Goal: Information Seeking & Learning: Understand process/instructions

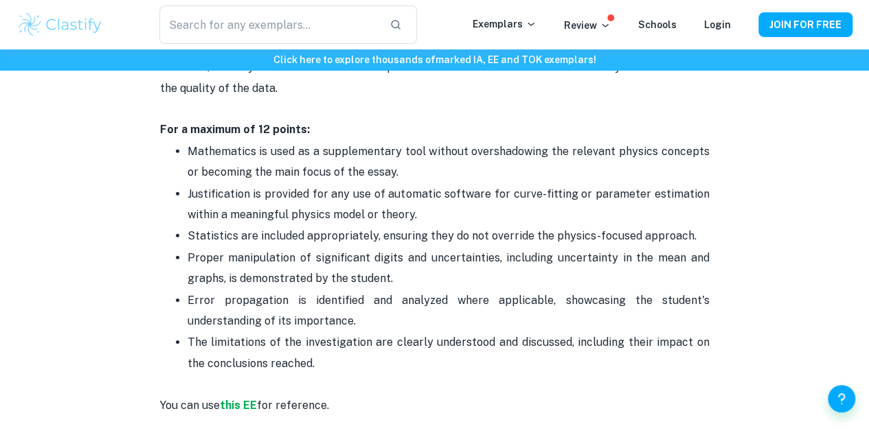
scroll to position [1994, 0]
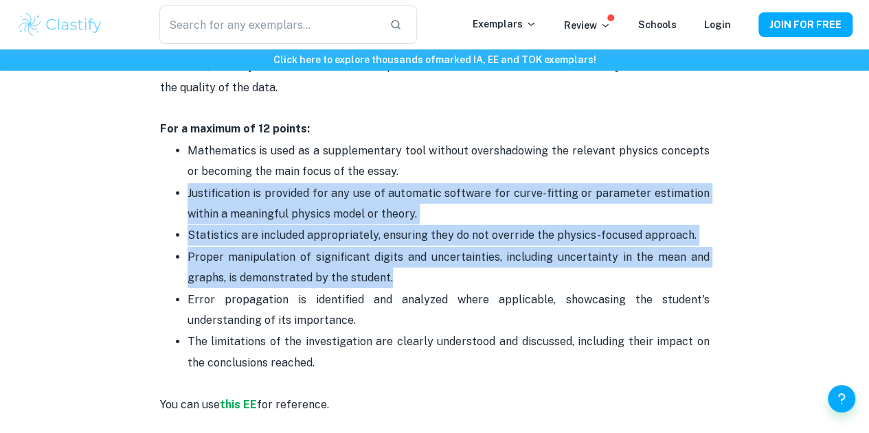
drag, startPoint x: 400, startPoint y: 269, endPoint x: 188, endPoint y: 187, distance: 227.0
click at [188, 187] on ul "Mathematics is used as a supplementary tool without overshadowing the relevant …" at bounding box center [434, 257] width 549 height 234
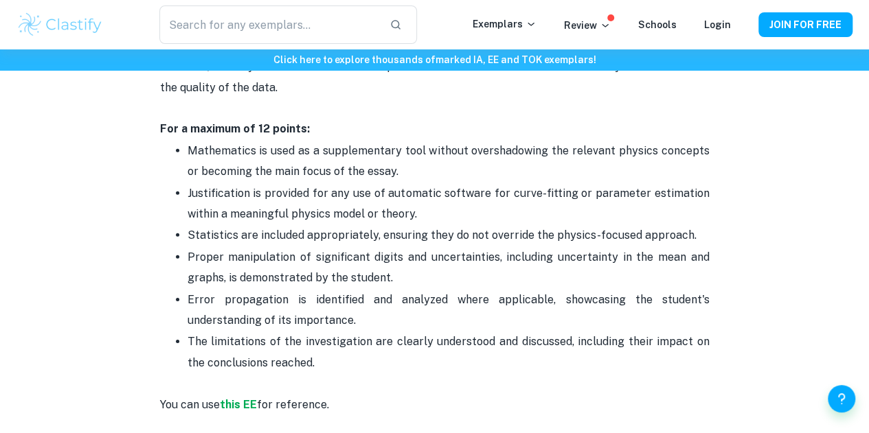
click at [368, 308] on p "Error propagation is identified and analyzed where applicable, showcasing the s…" at bounding box center [448, 311] width 522 height 42
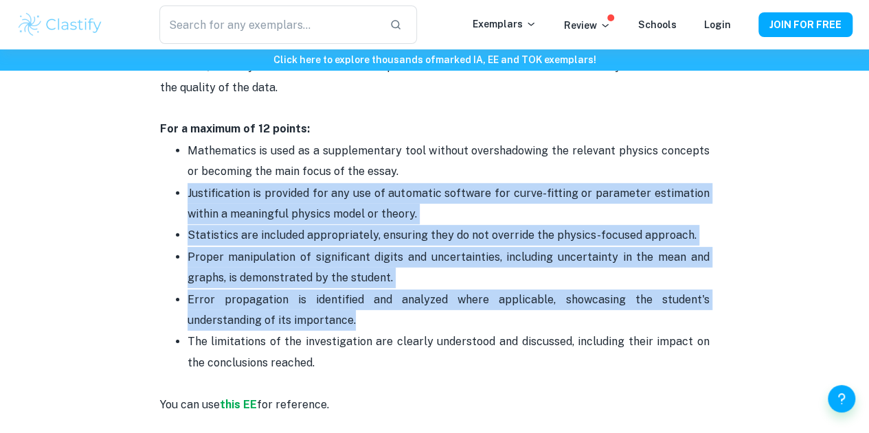
drag, startPoint x: 368, startPoint y: 308, endPoint x: 182, endPoint y: 179, distance: 226.5
click at [182, 179] on ul "Mathematics is used as a supplementary tool without overshadowing the relevant …" at bounding box center [434, 257] width 549 height 234
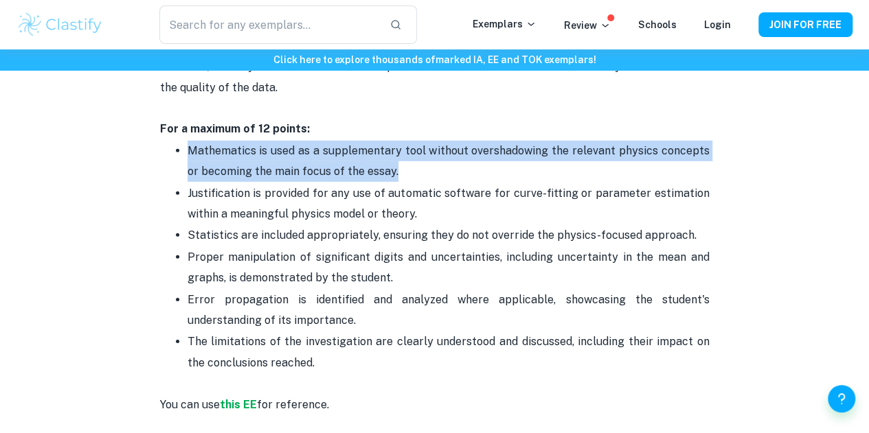
drag, startPoint x: 390, startPoint y: 160, endPoint x: 185, endPoint y: 142, distance: 205.4
click at [185, 142] on ul "Mathematics is used as a supplementary tool without overshadowing the relevant …" at bounding box center [434, 257] width 549 height 234
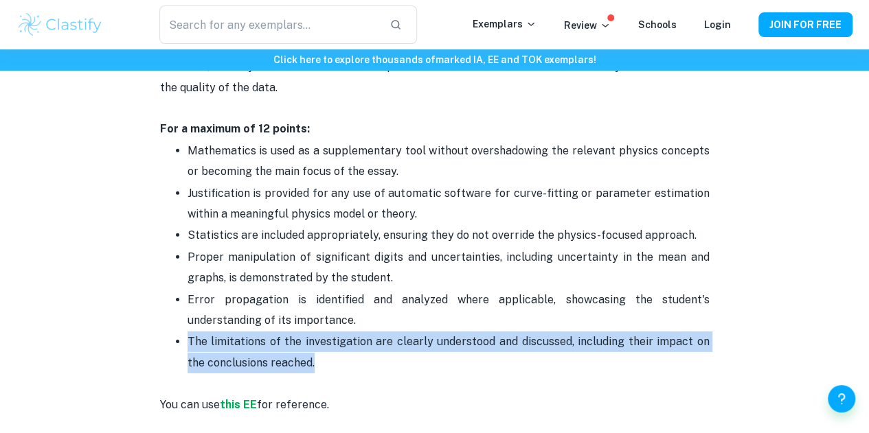
drag, startPoint x: 320, startPoint y: 352, endPoint x: 178, endPoint y: 321, distance: 145.6
click at [187, 331] on li "The limitations of the investigation are clearly understood and discussed, incl…" at bounding box center [448, 352] width 522 height 43
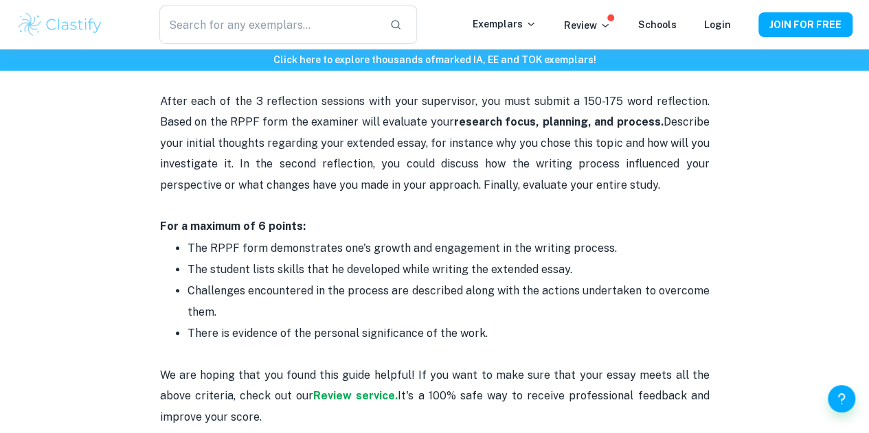
scroll to position [2845, 0]
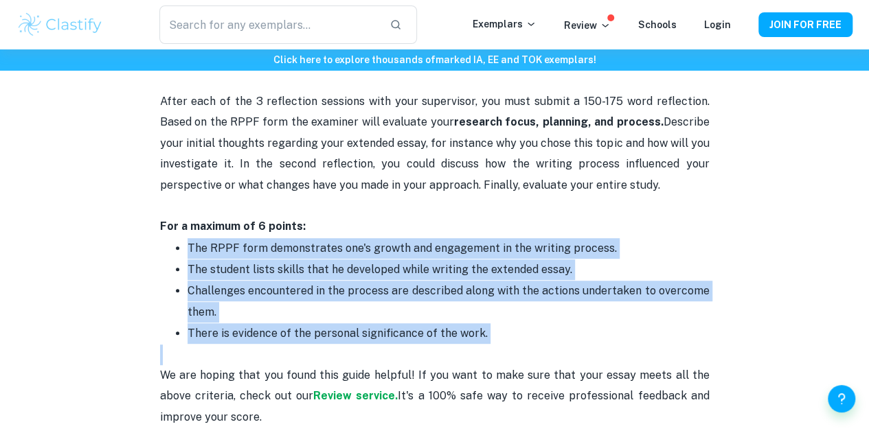
drag, startPoint x: 494, startPoint y: 337, endPoint x: 183, endPoint y: 233, distance: 328.8
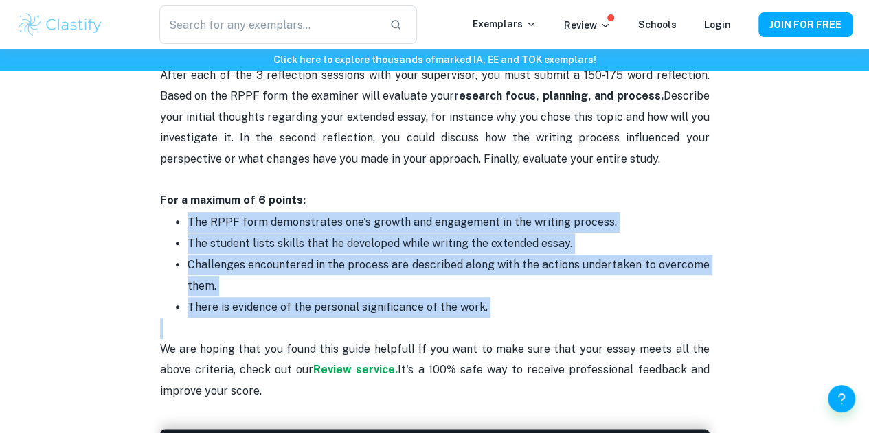
scroll to position [2869, 0]
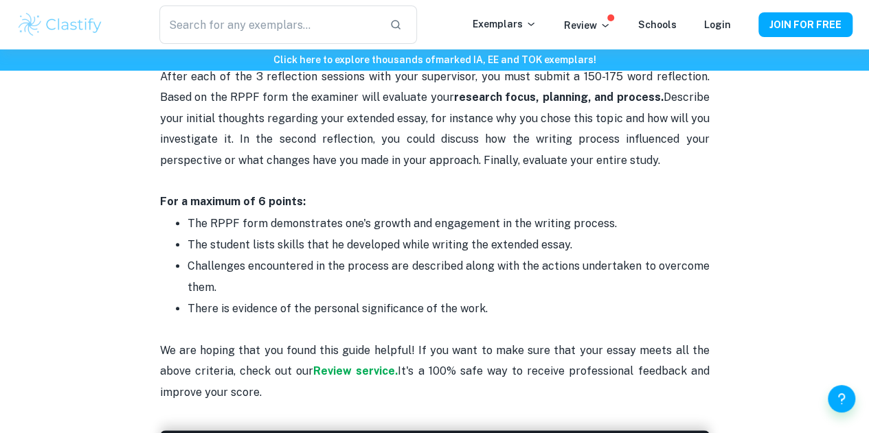
click at [471, 122] on p "After each of the 3 reflection sessions with your supervisor, you must submit a…" at bounding box center [434, 140] width 549 height 146
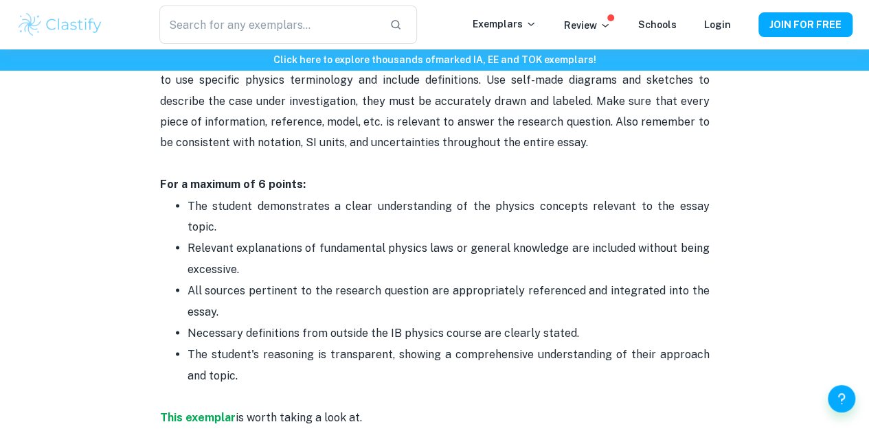
scroll to position [1217, 0]
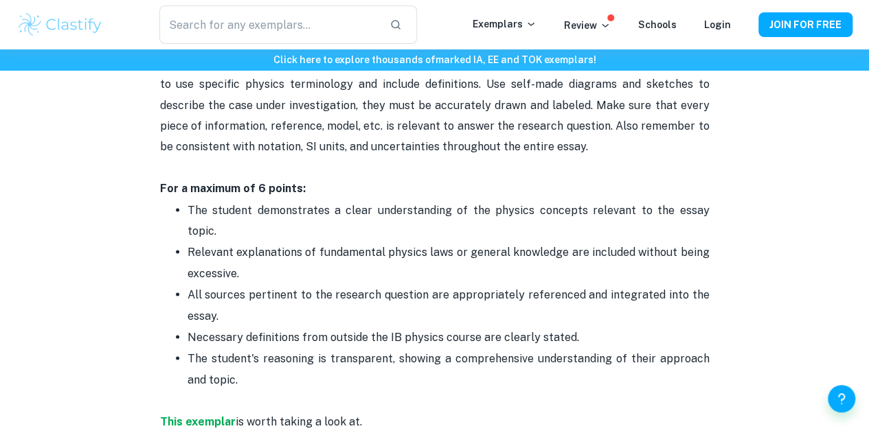
click at [249, 295] on p "All sources pertinent to the research question are appropriately referenced and…" at bounding box center [448, 305] width 522 height 42
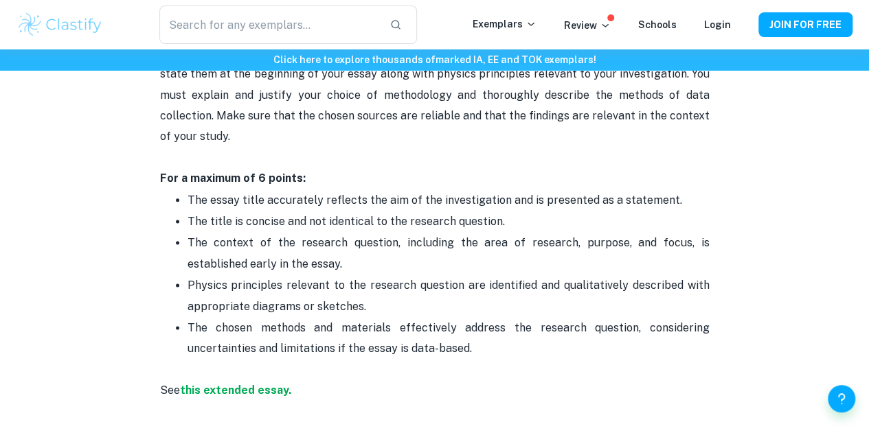
scroll to position [783, 0]
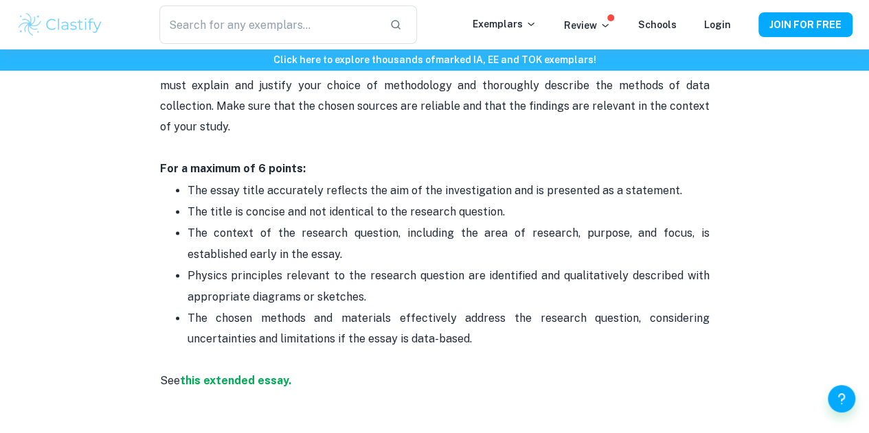
click at [324, 263] on p "The context of the research question, including the area of research, purpose, …" at bounding box center [448, 244] width 522 height 42
drag, startPoint x: 385, startPoint y: 311, endPoint x: 372, endPoint y: 308, distance: 14.2
click at [372, 308] on p "Physics principles relevant to the research question are identified and qualita…" at bounding box center [448, 287] width 522 height 42
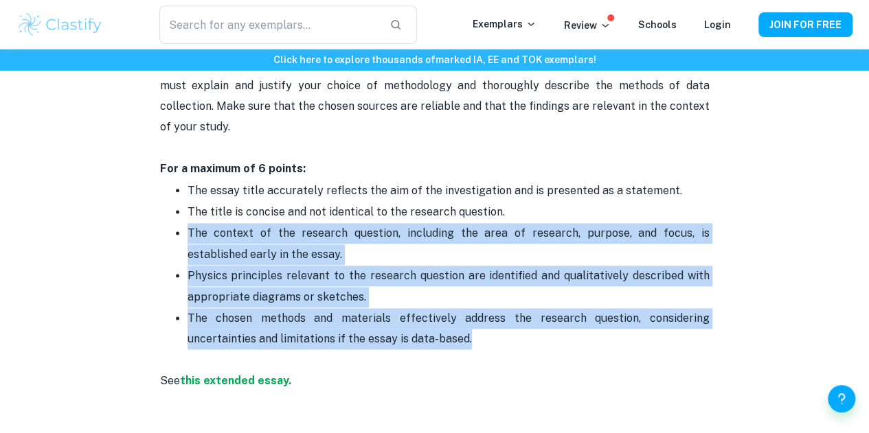
drag, startPoint x: 482, startPoint y: 342, endPoint x: 176, endPoint y: 244, distance: 321.5
click at [176, 244] on ul "The essay title accurately reflects the aim of the investigation and is present…" at bounding box center [434, 265] width 549 height 170
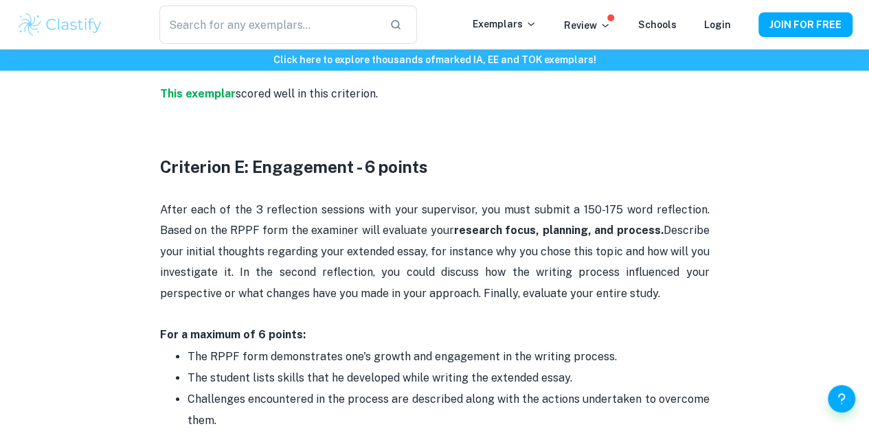
scroll to position [2736, 0]
